Goal: Task Accomplishment & Management: Complete application form

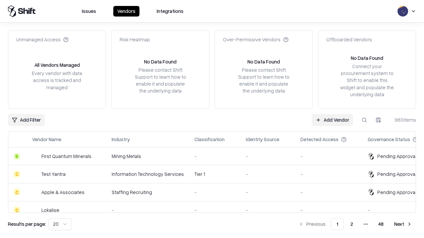
click at [332, 120] on link "Add Vendor" at bounding box center [332, 120] width 41 height 12
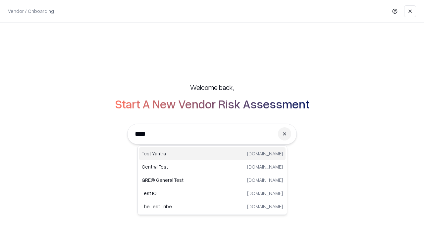
click at [212, 154] on div "Test Yantra [DOMAIN_NAME]" at bounding box center [212, 153] width 146 height 13
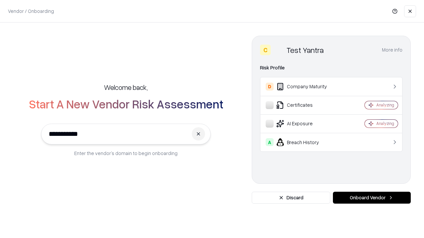
type input "**********"
click at [372, 198] on button "Onboard Vendor" at bounding box center [372, 198] width 78 height 12
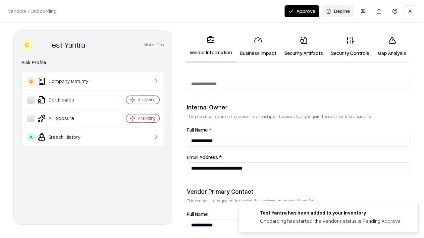
scroll to position [343, 0]
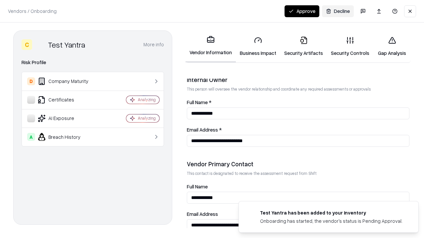
click at [258, 46] on link "Business Impact" at bounding box center [258, 46] width 44 height 31
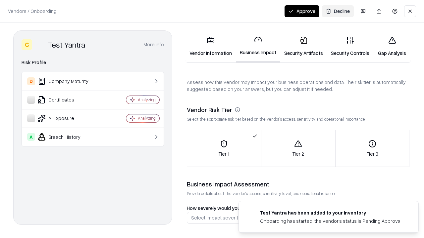
click at [303, 46] on link "Security Artifacts" at bounding box center [303, 46] width 47 height 31
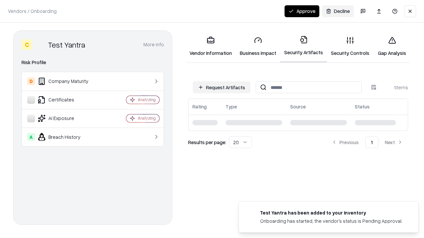
click at [222, 87] on button "Request Artifacts" at bounding box center [222, 87] width 58 height 12
